Goal: Task Accomplishment & Management: Use online tool/utility

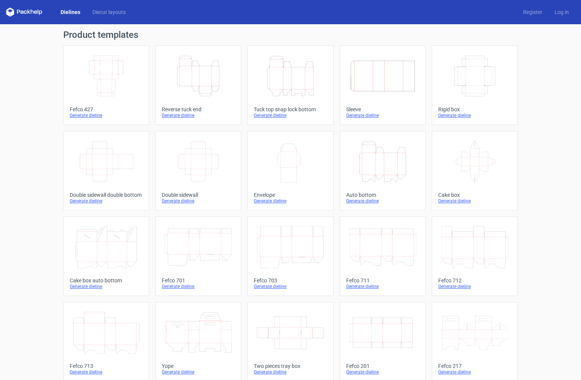
click at [93, 78] on icon "Width Depth Height" at bounding box center [106, 76] width 67 height 42
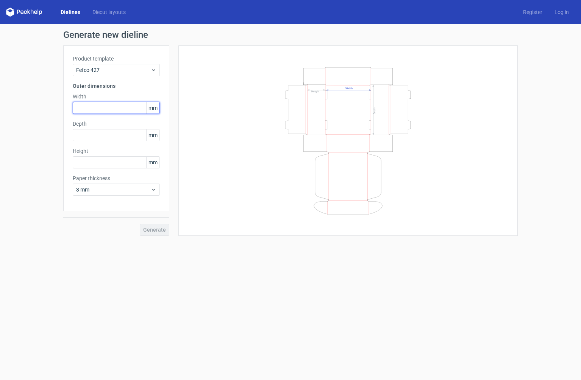
click at [92, 110] on input "text" at bounding box center [116, 108] width 87 height 12
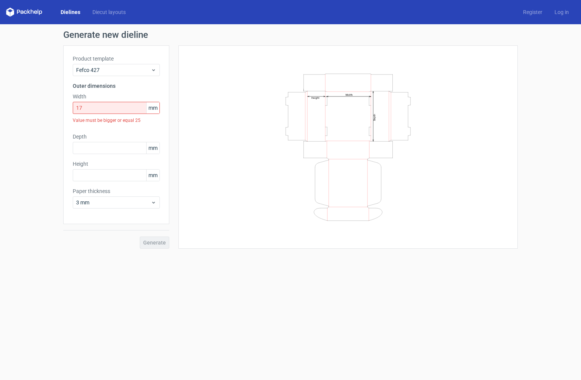
click at [154, 108] on span "mm" at bounding box center [152, 107] width 13 height 11
click at [153, 109] on span "mm" at bounding box center [152, 107] width 13 height 11
click at [119, 111] on input "17" at bounding box center [116, 108] width 87 height 12
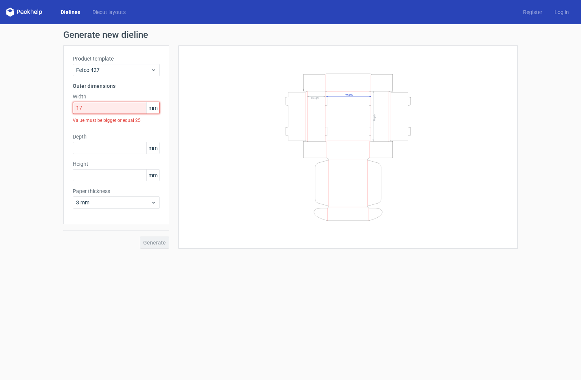
type input "1"
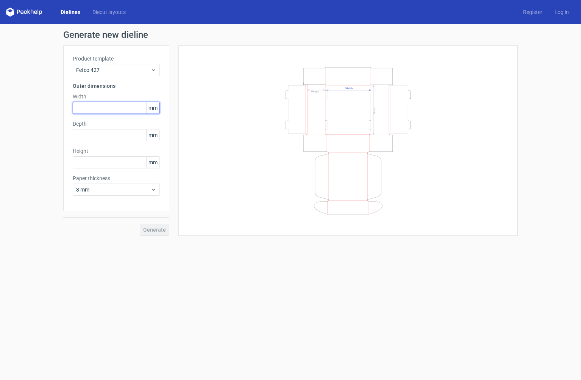
paste input "4318"
click at [85, 108] on input "4318" at bounding box center [116, 108] width 87 height 12
type input "432"
click at [102, 133] on input "text" at bounding box center [116, 135] width 87 height 12
type input "292"
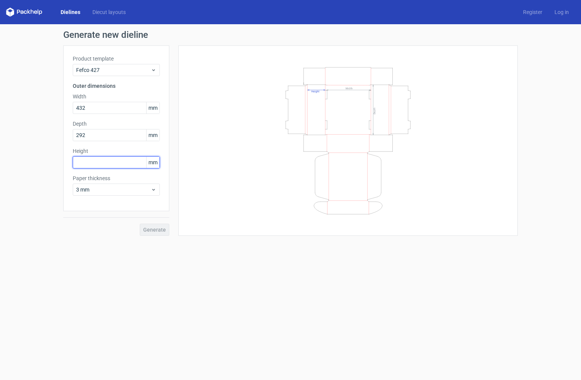
click at [106, 163] on input "text" at bounding box center [116, 162] width 87 height 12
type input "178"
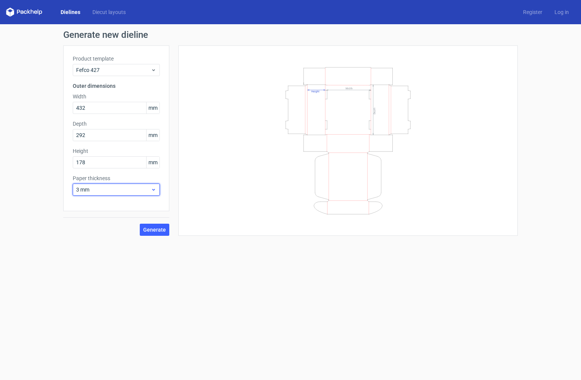
click at [109, 191] on span "3 mm" at bounding box center [113, 190] width 75 height 8
click at [99, 242] on div "1.5 mm" at bounding box center [116, 243] width 81 height 12
click at [156, 231] on span "Generate" at bounding box center [154, 229] width 23 height 5
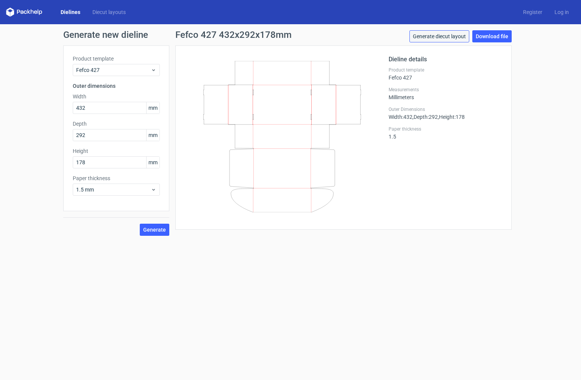
click at [458, 35] on link "Generate diecut layout" at bounding box center [439, 36] width 60 height 12
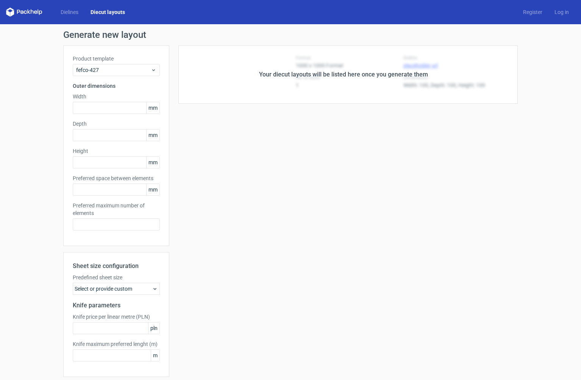
type input "432"
type input "292"
type input "178"
type input "5"
type input "48"
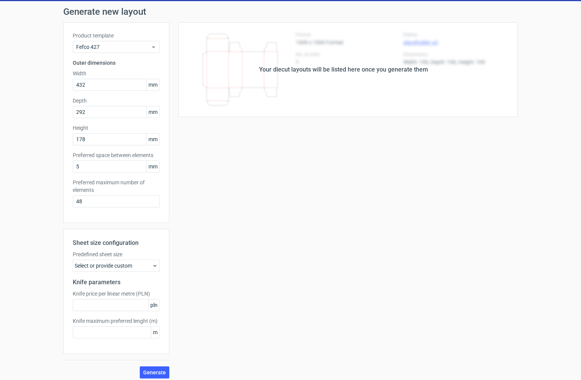
scroll to position [25, 0]
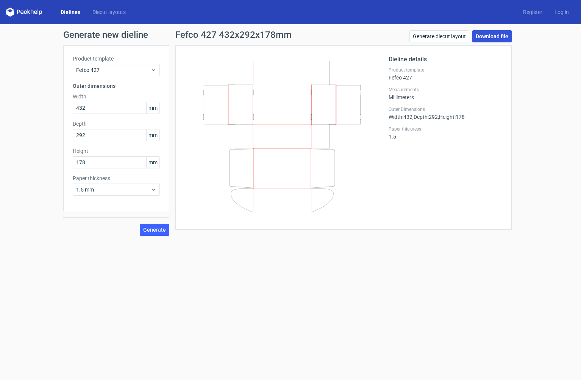
click at [491, 36] on link "Download file" at bounding box center [491, 36] width 39 height 12
click at [103, 163] on input "178" at bounding box center [116, 162] width 87 height 12
